Goal: Share content

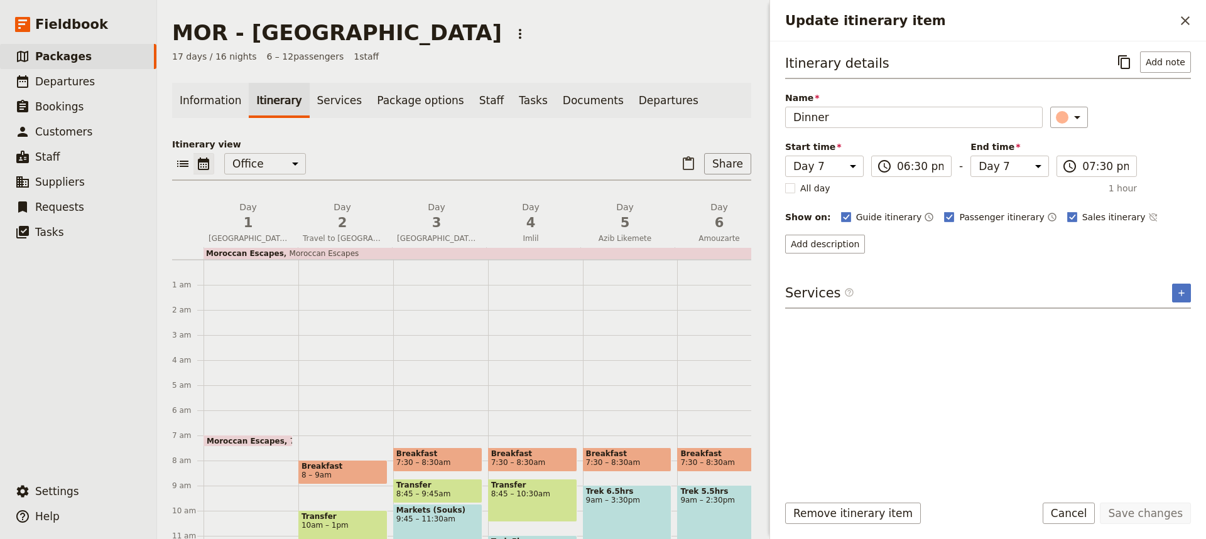
select select "7"
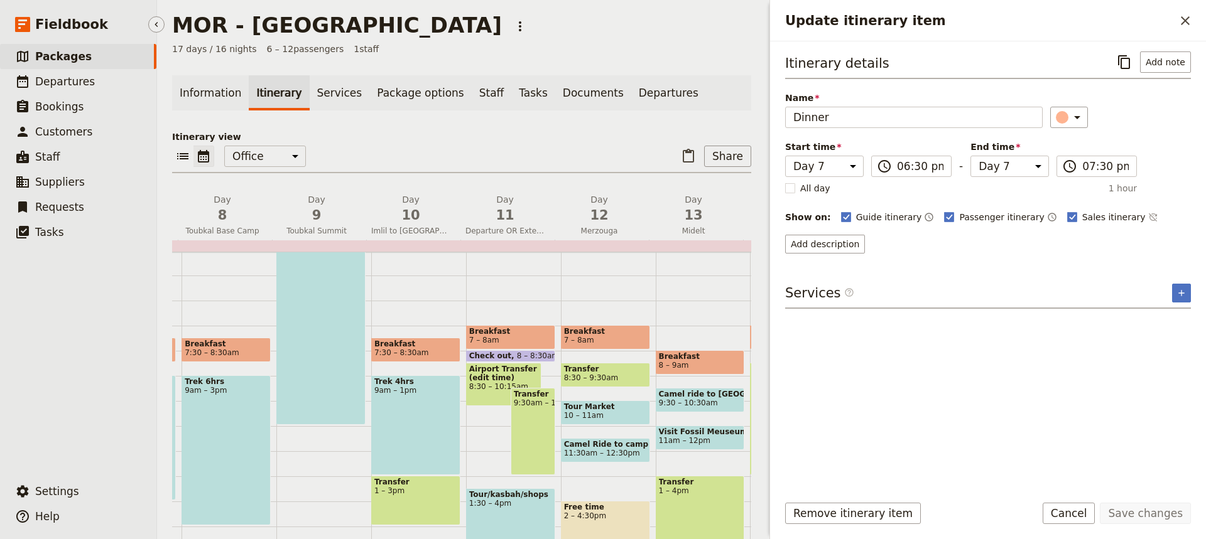
click at [51, 60] on span "Packages" at bounding box center [63, 56] width 57 height 13
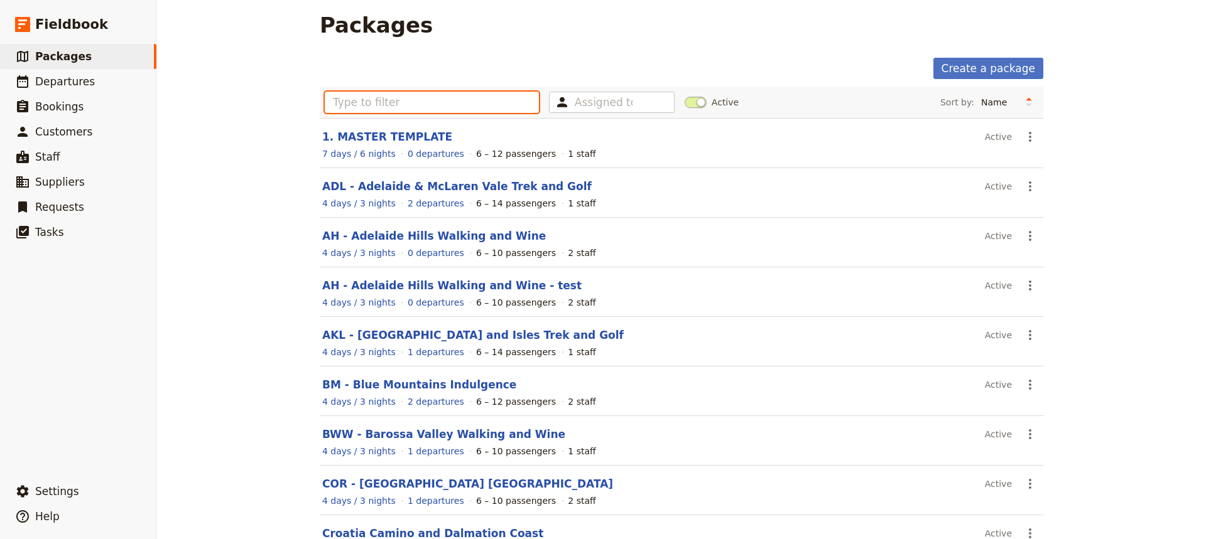
click at [335, 99] on input "text" at bounding box center [432, 102] width 214 height 21
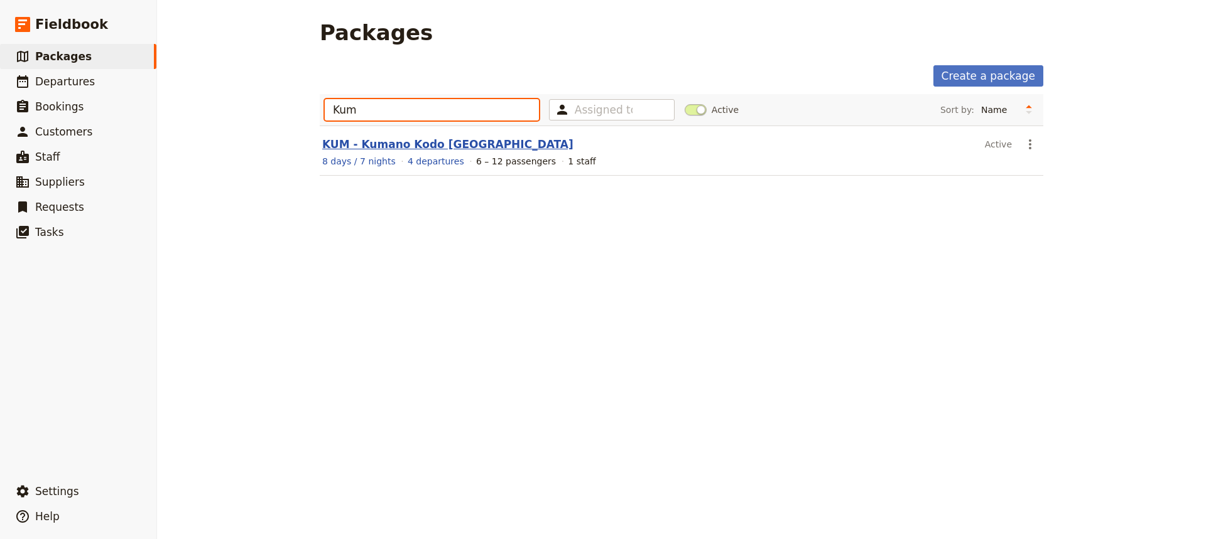
type input "Kum"
click at [370, 141] on link "KUM - Kumano Kodo [GEOGRAPHIC_DATA]" at bounding box center [447, 144] width 251 height 13
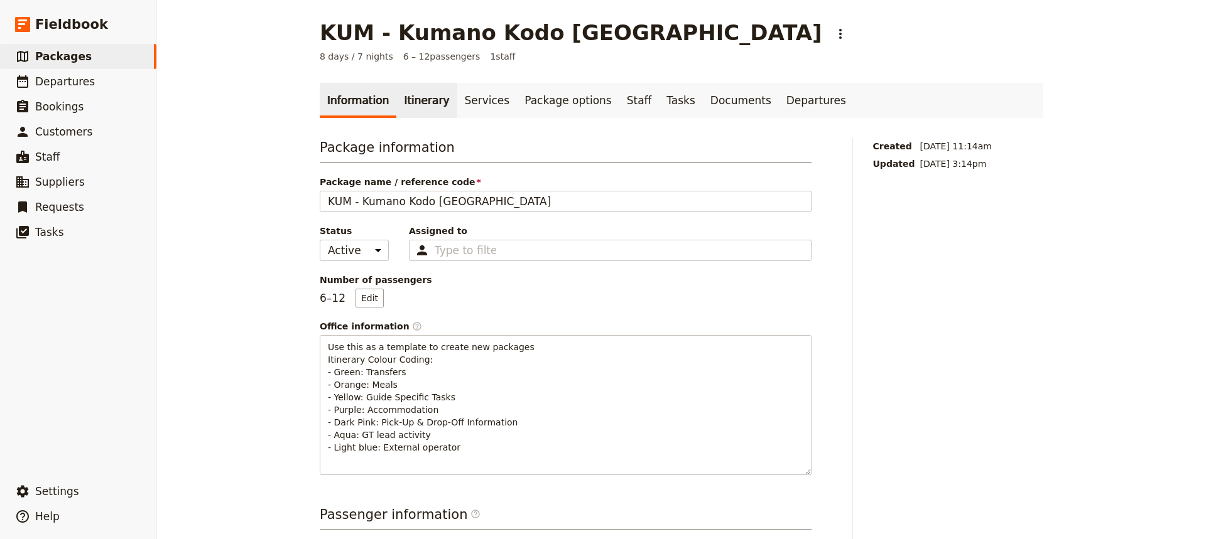
click at [412, 102] on link "Itinerary" at bounding box center [426, 100] width 60 height 35
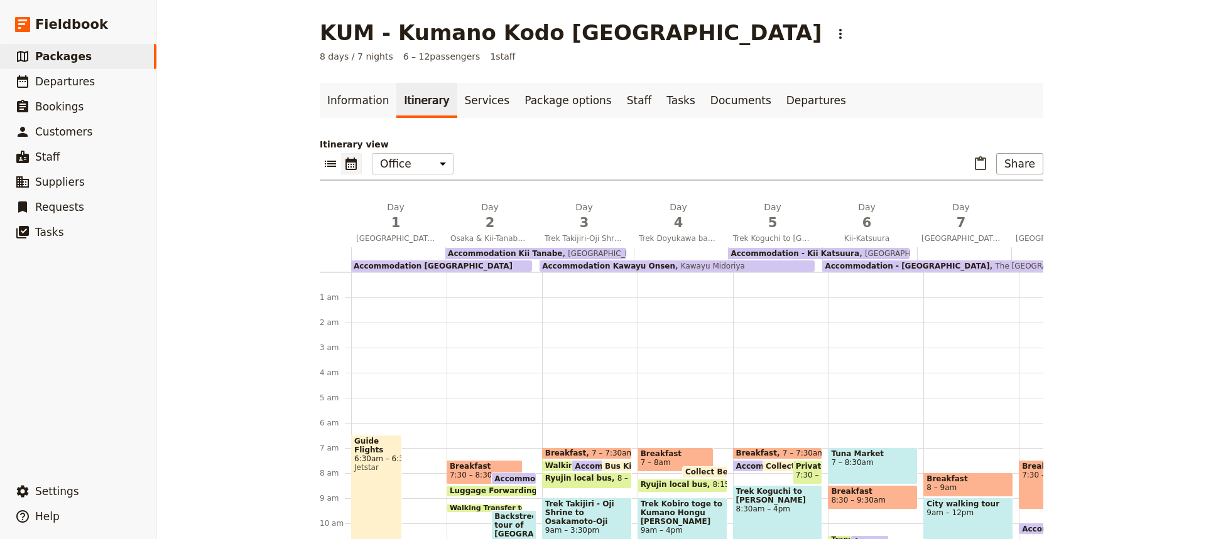
scroll to position [151, 0]
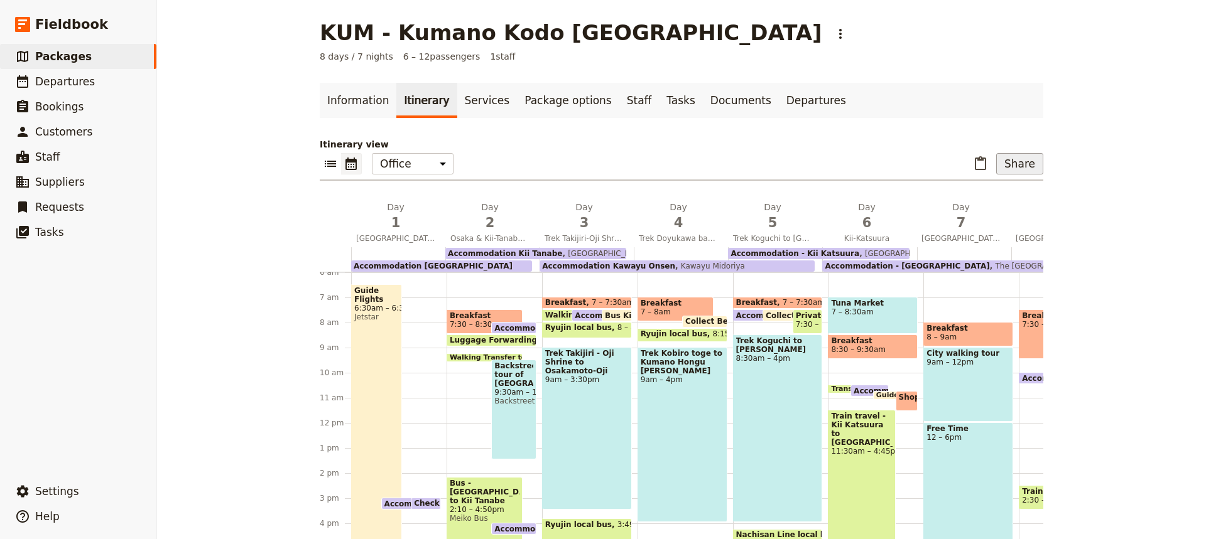
click at [1013, 168] on button "Share" at bounding box center [1019, 163] width 47 height 21
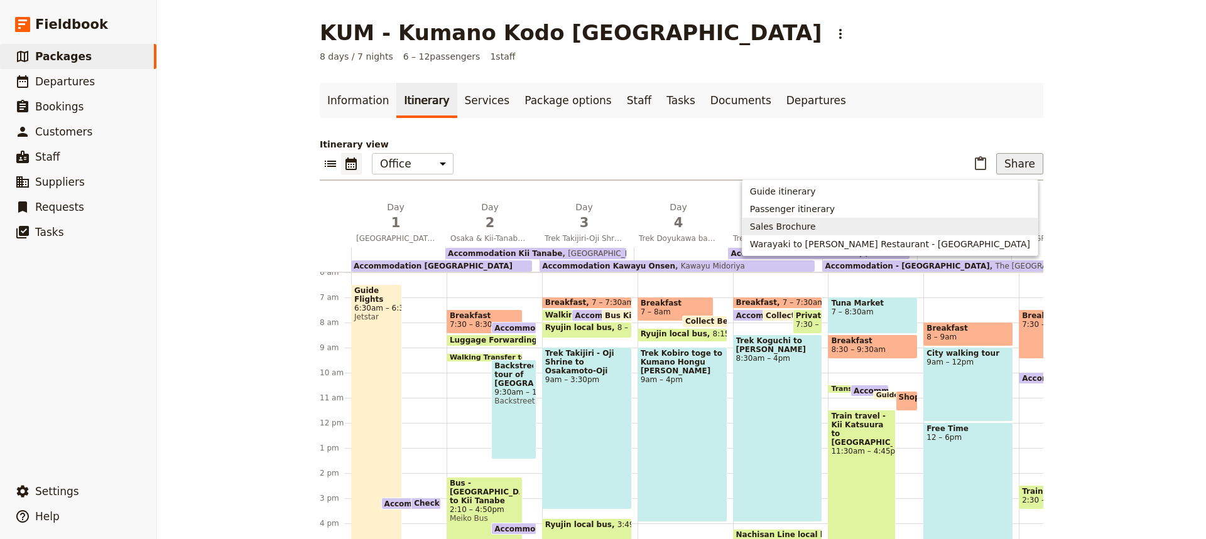
click at [816, 224] on span "Sales Brochure" at bounding box center [783, 226] width 66 height 13
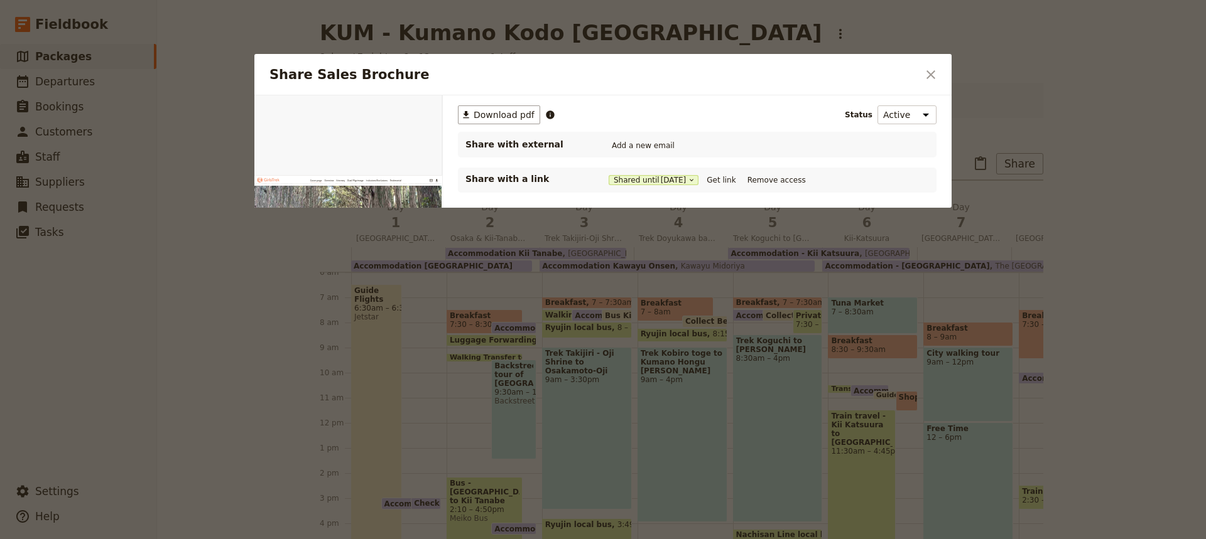
scroll to position [0, 0]
click at [730, 181] on button "Get link" at bounding box center [720, 180] width 35 height 14
